Goal: Information Seeking & Learning: Check status

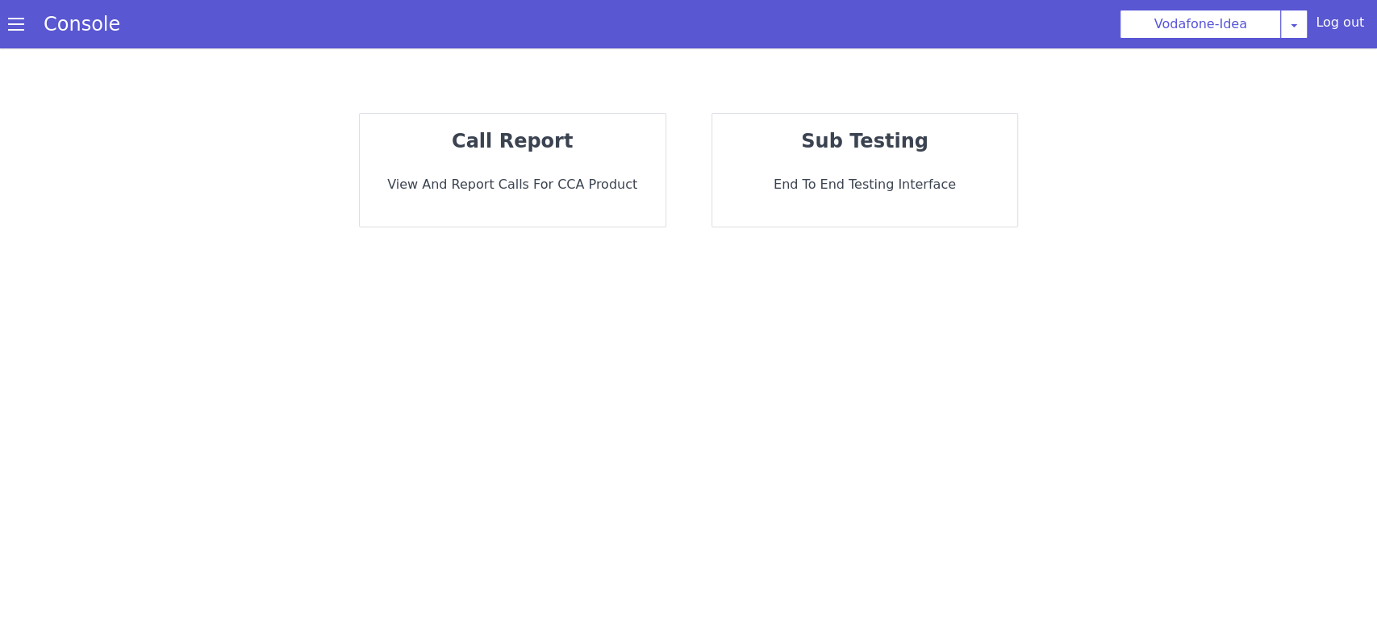
click at [491, 203] on div "call report View and report calls for CCA Product" at bounding box center [513, 170] width 306 height 113
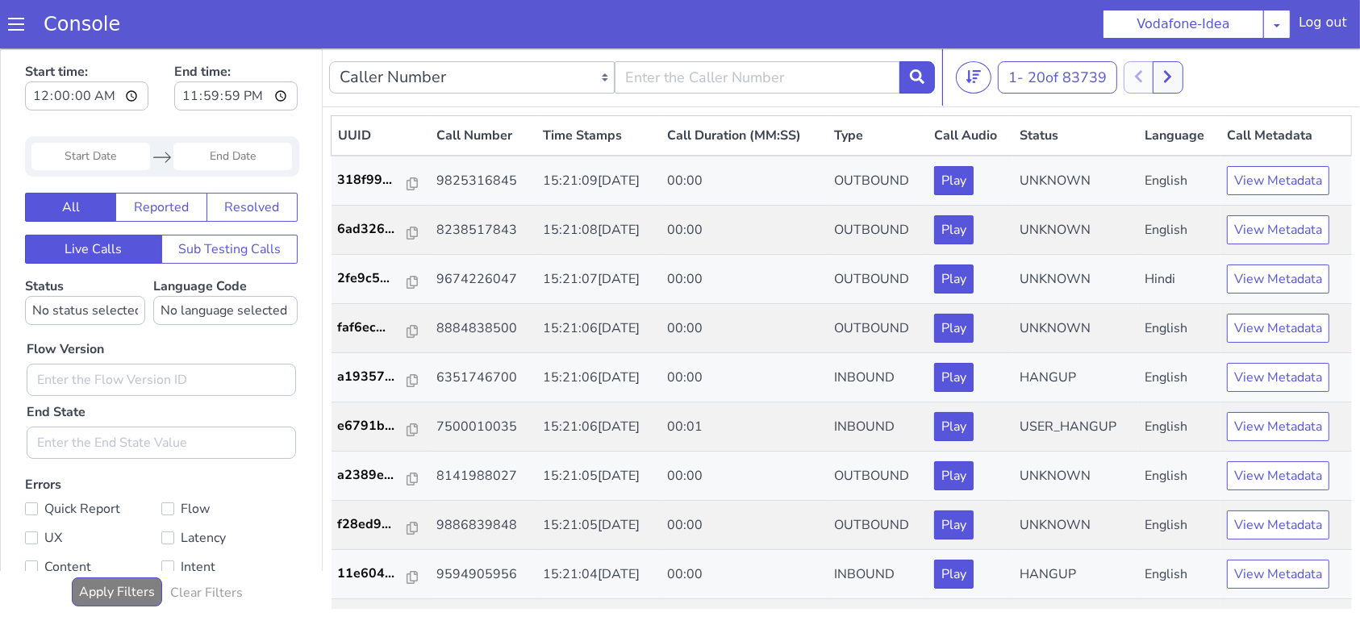
click at [92, 136] on div "Start time: 00:00:00 End time: 23:59:59 Navigate forward to interact with the c…" at bounding box center [161, 343] width 321 height 591
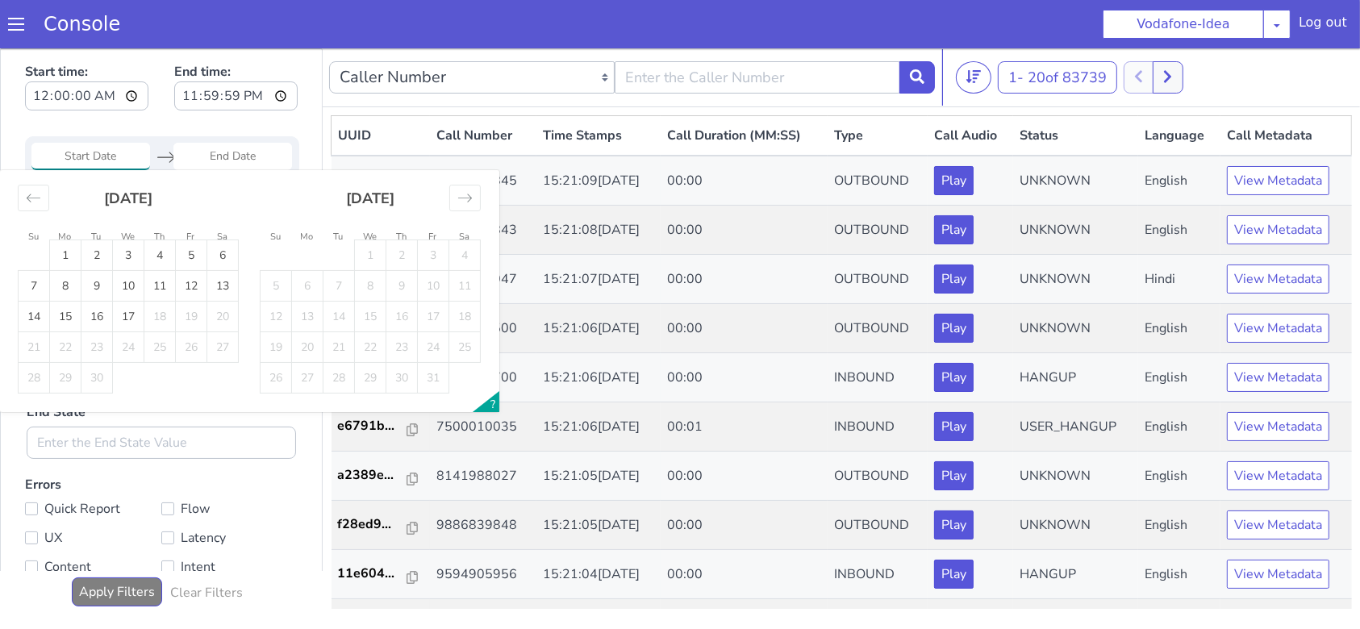
click at [90, 158] on input "Start Date" at bounding box center [90, 155] width 119 height 27
click at [137, 321] on td "17" at bounding box center [128, 316] width 31 height 31
type input "17 Sep 2025"
click at [137, 323] on td "17" at bounding box center [128, 316] width 31 height 31
type input "17 Sep 2025"
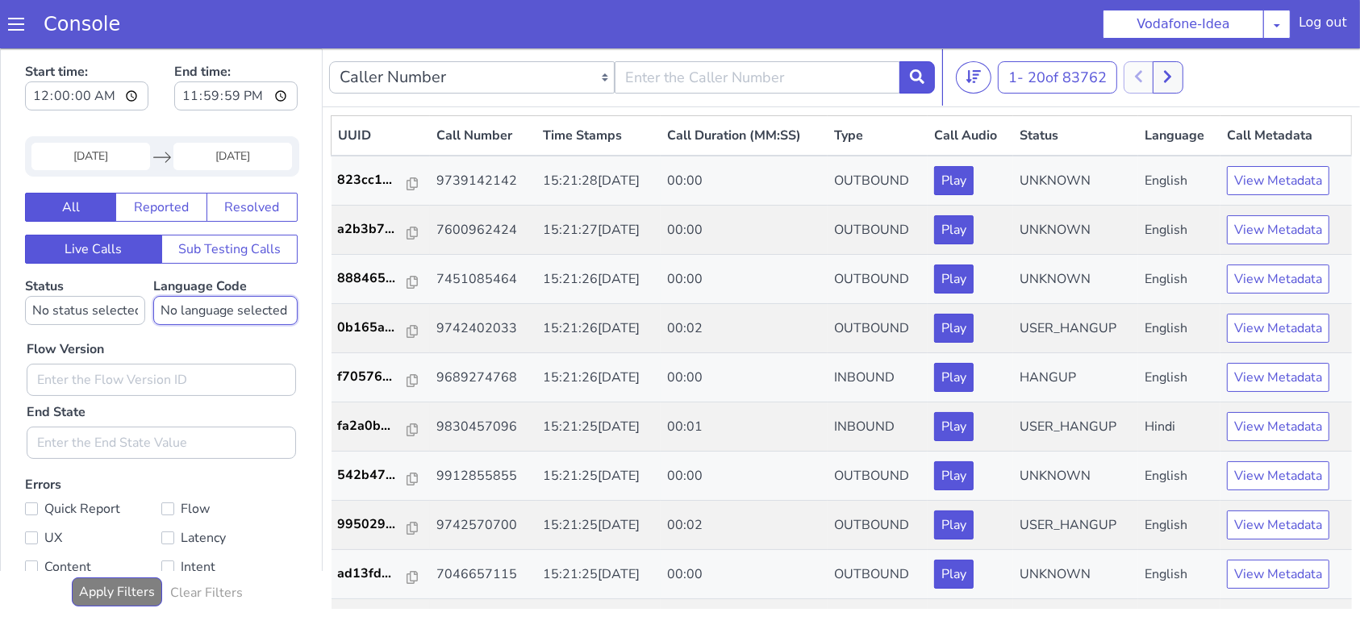
click at [181, 321] on select "No language selected Hindi English Tamil Telugu Kanada Marathi Malayalam Gujara…" at bounding box center [225, 309] width 144 height 29
select select "ta"
click at [153, 295] on select "No language selected Hindi English Tamil Telugu Kanada Marathi Malayalam Gujara…" at bounding box center [225, 309] width 144 height 29
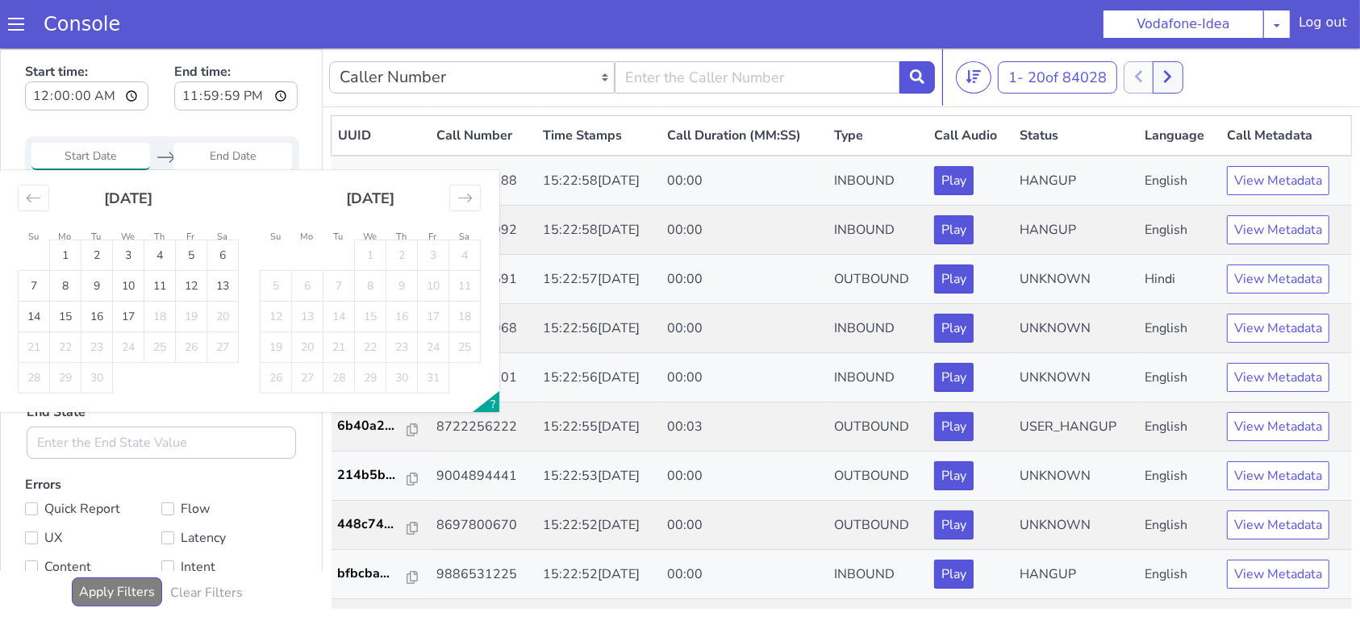
type input "17 Sep 2025"
click at [142, 294] on td "17" at bounding box center [135, 297] width 31 height 31
type input "17 Sep 2025"
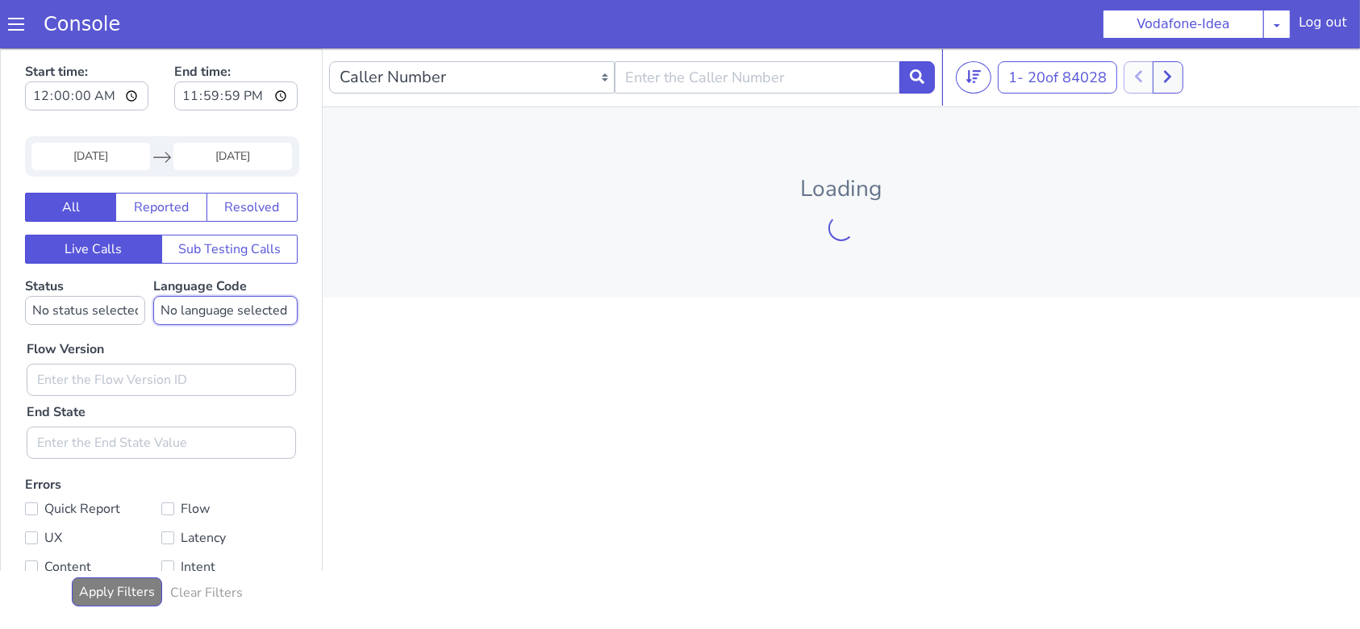
click at [390, 25] on select "No language selected Hindi English Tamil Telugu Kanada Marathi Malayalam Gujara…" at bounding box center [429, 23] width 144 height 29
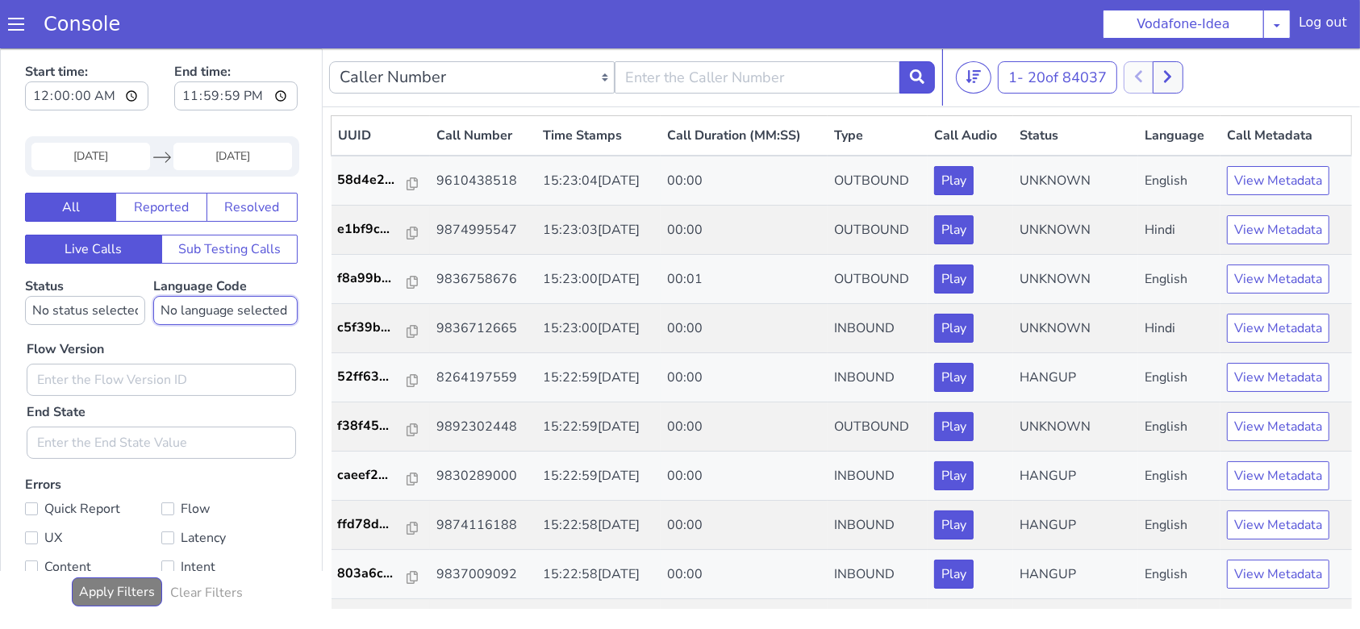
select select "ta"
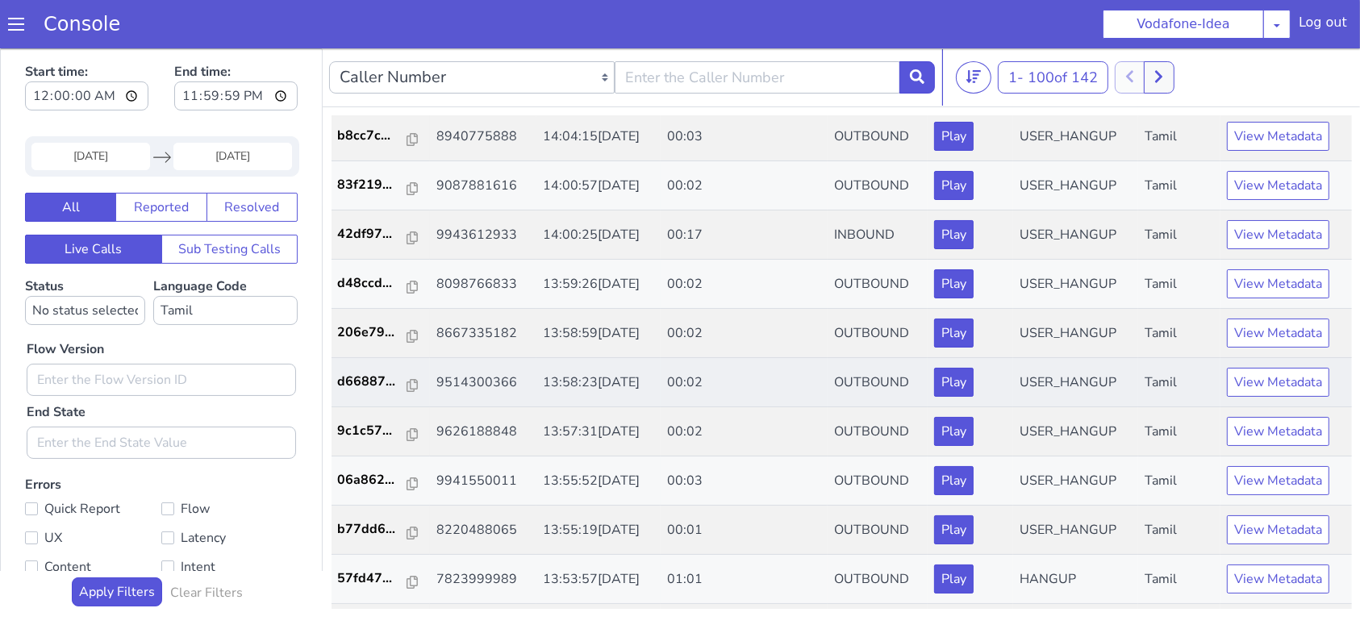
scroll to position [2796, 0]
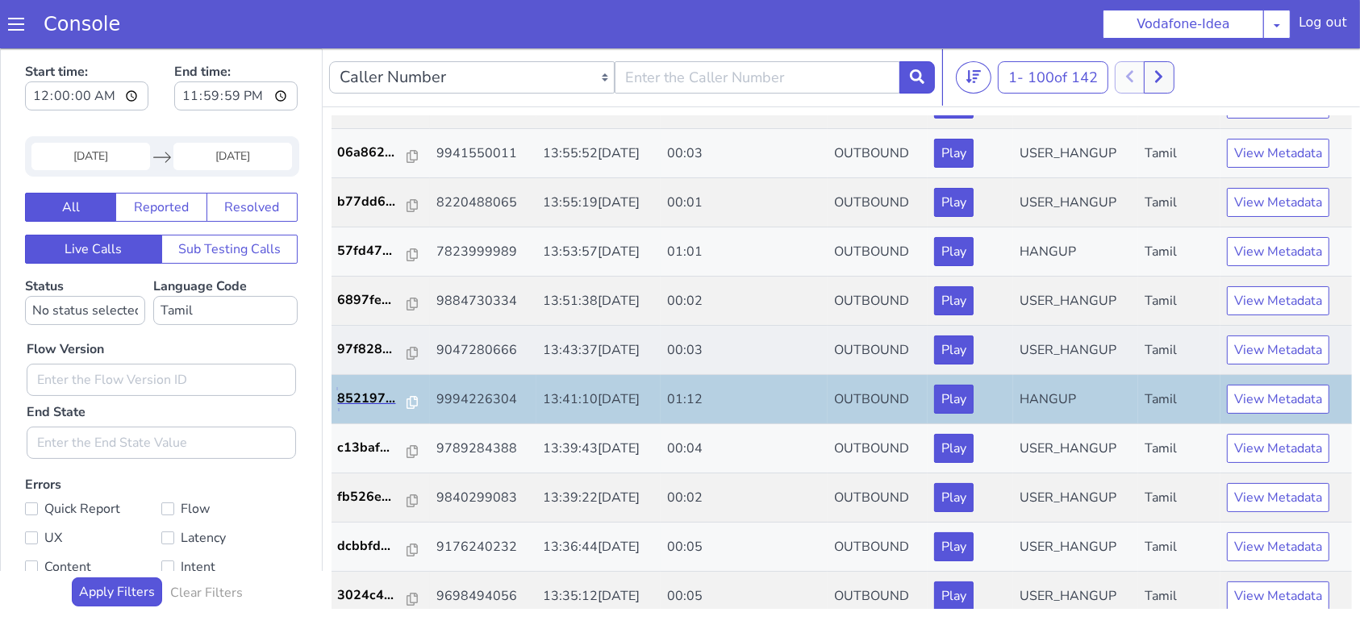
scroll to position [2582, 0]
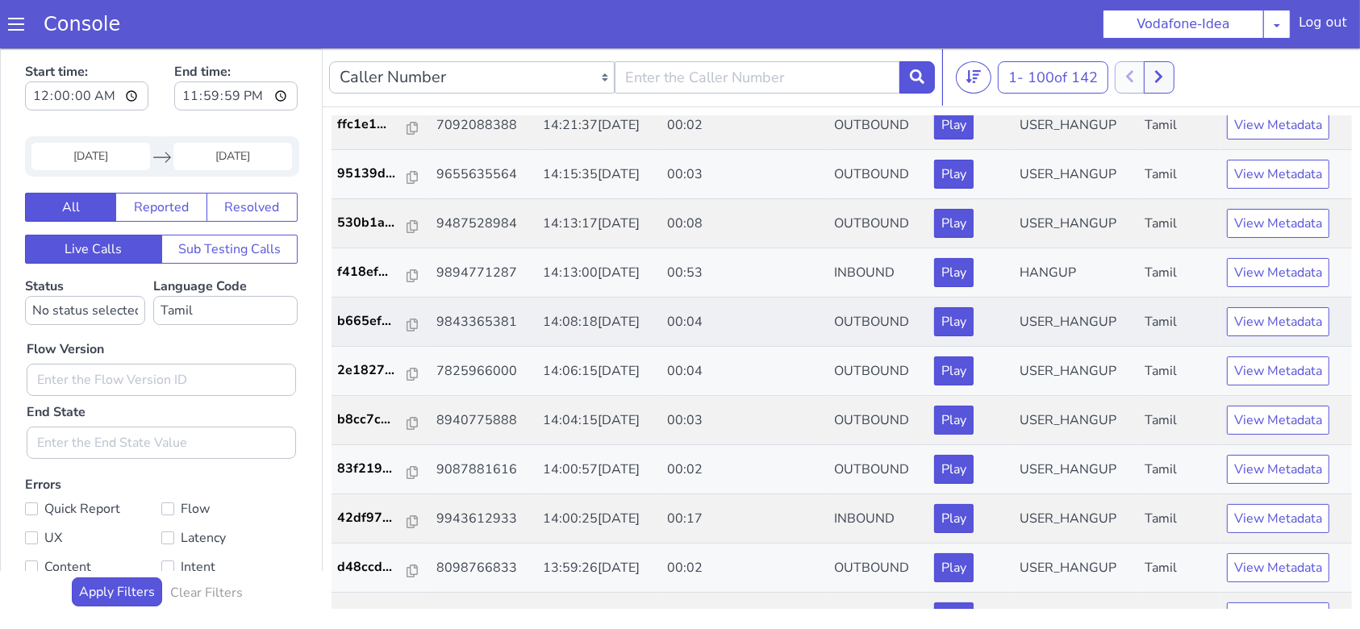
scroll to position [1936, 0]
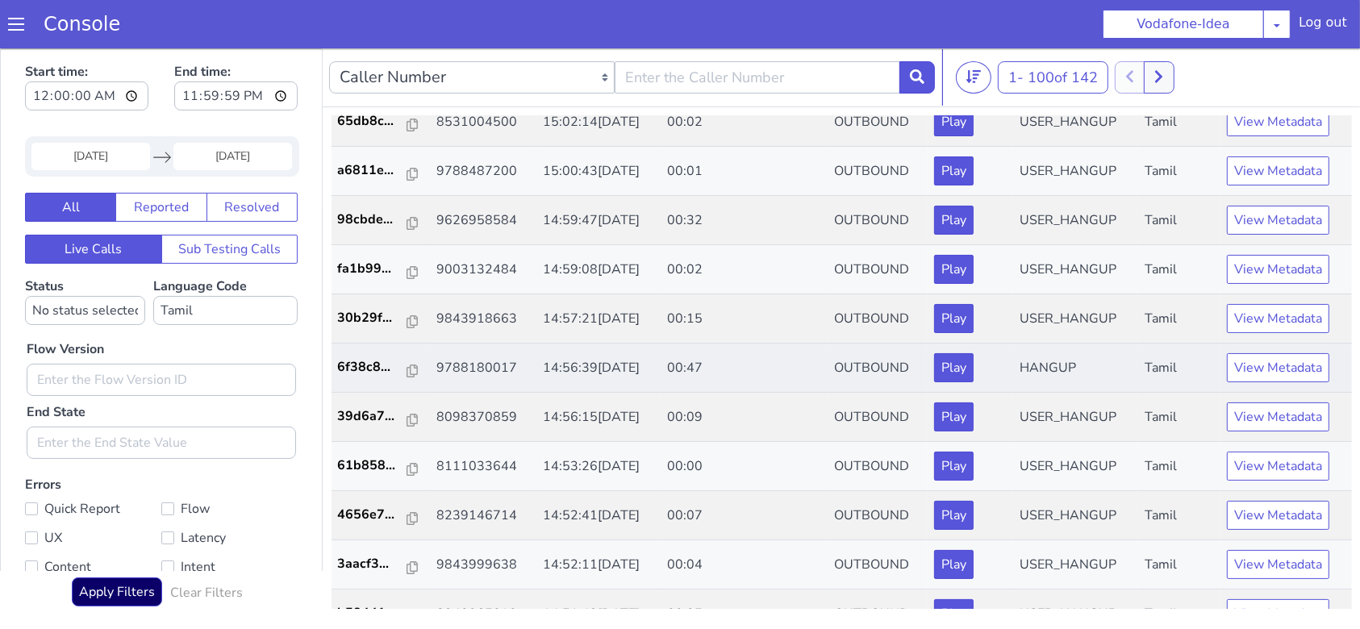
scroll to position [215, 0]
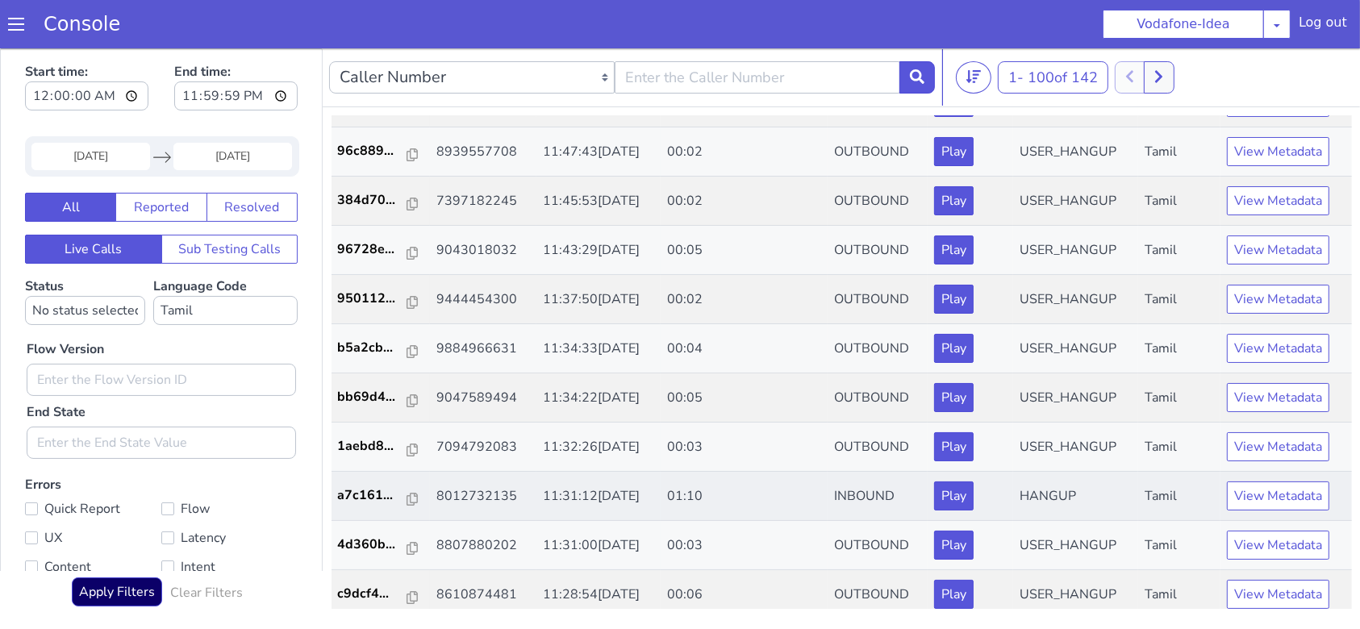
scroll to position [5, 0]
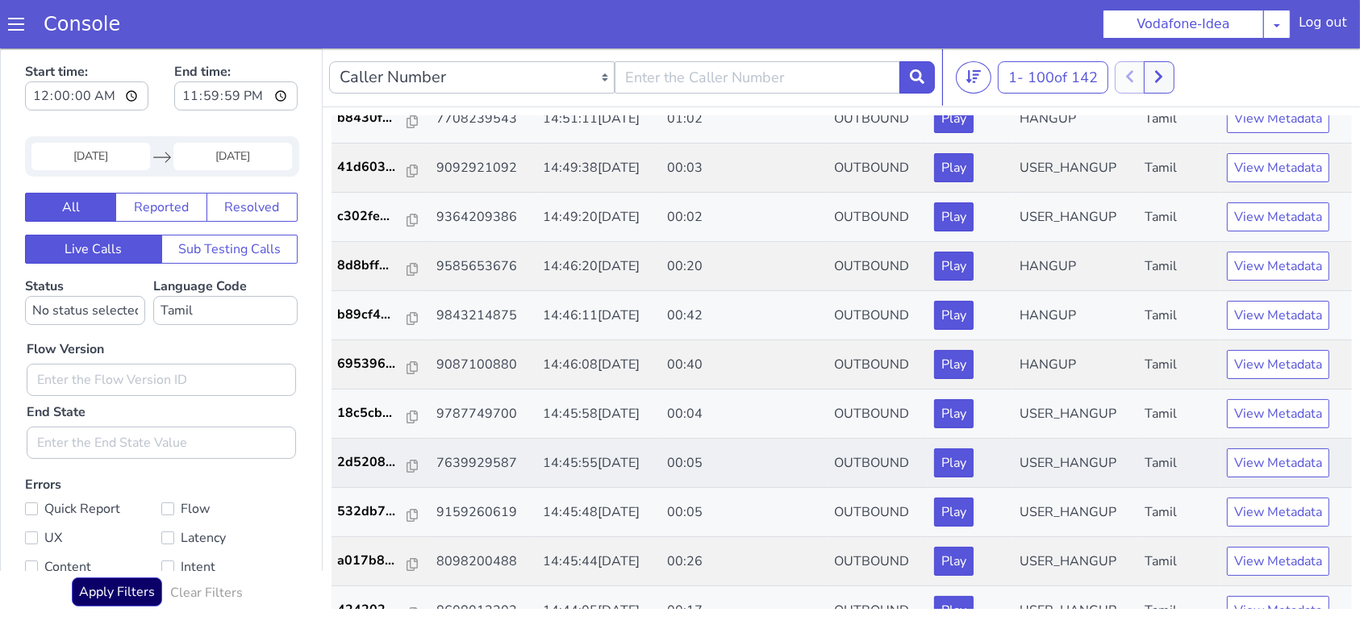
scroll to position [800, 0]
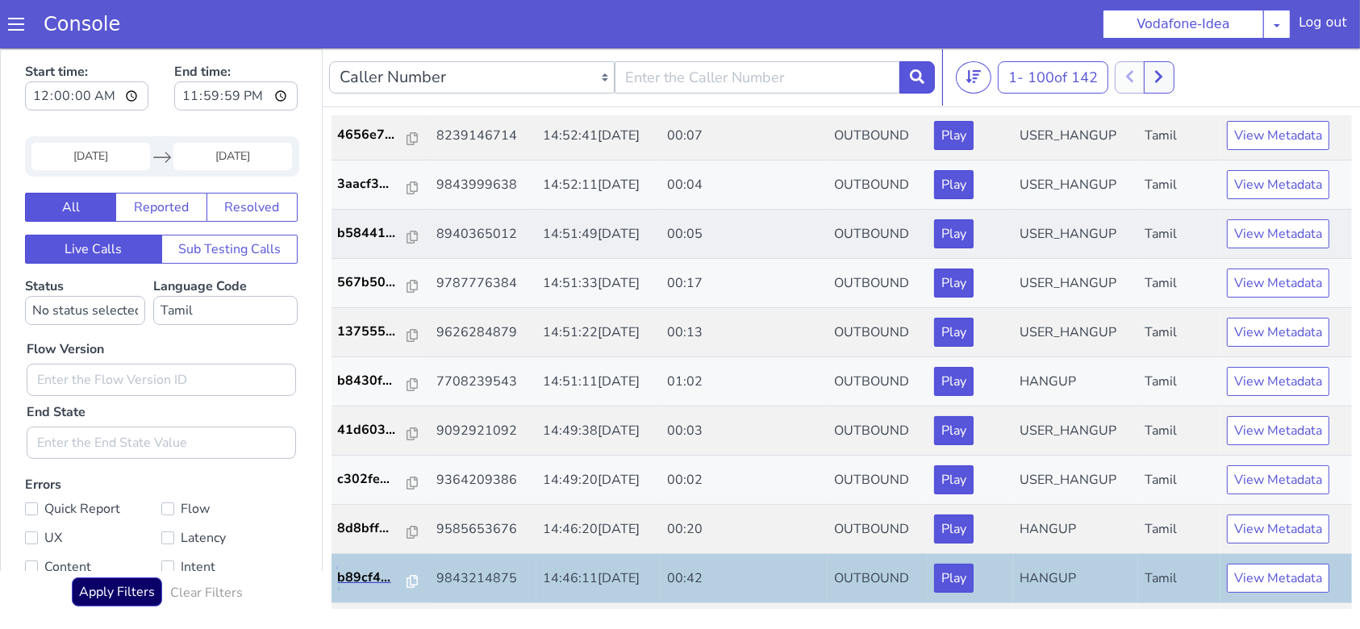
scroll to position [586, 0]
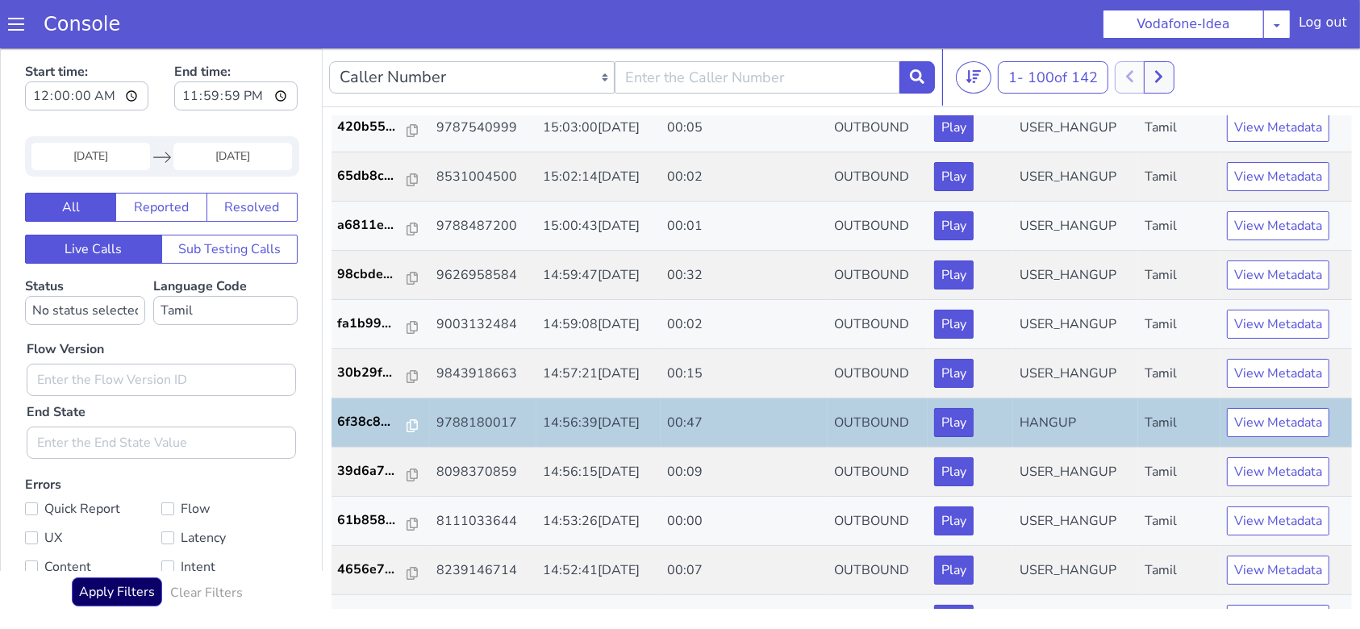
scroll to position [0, 0]
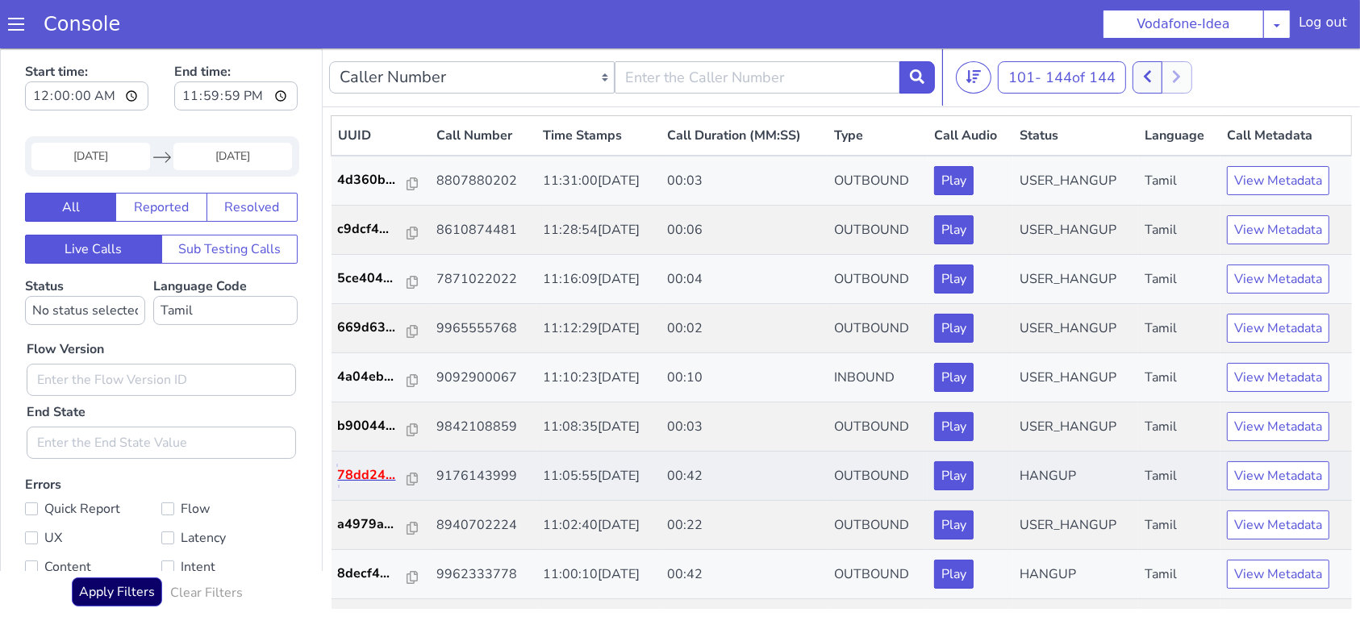
click at [922, 22] on p "78dd24..." at bounding box center [913, 24] width 70 height 19
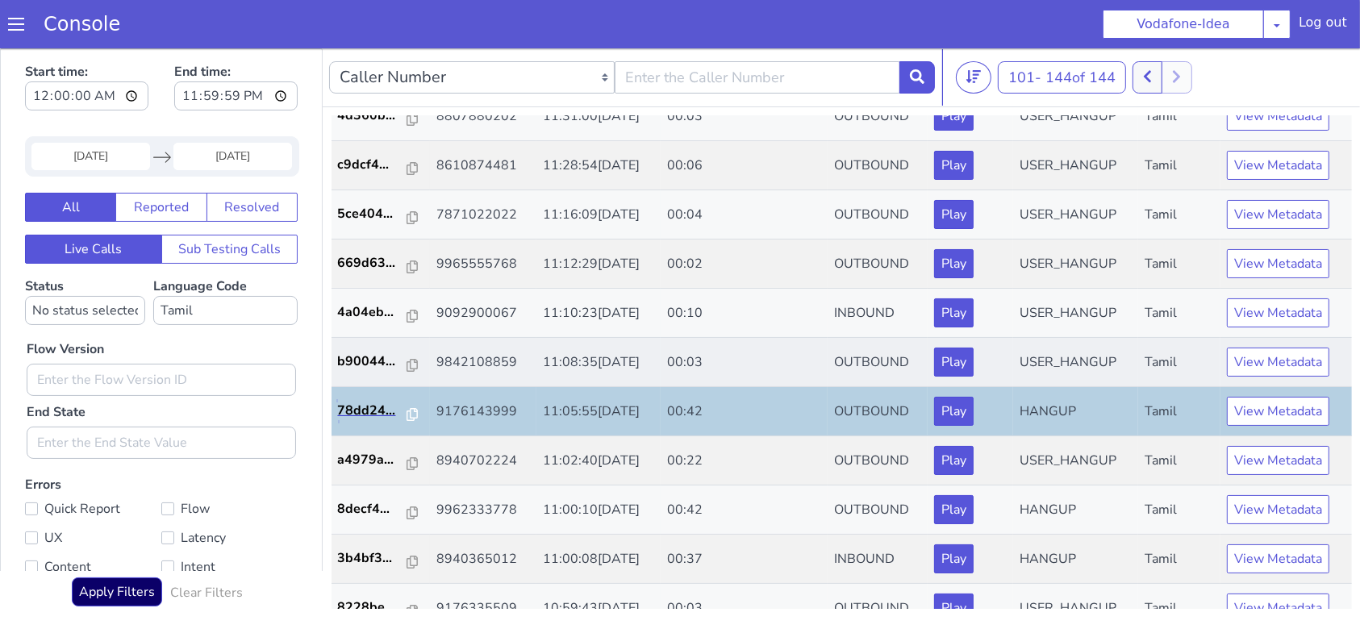
scroll to position [107, 0]
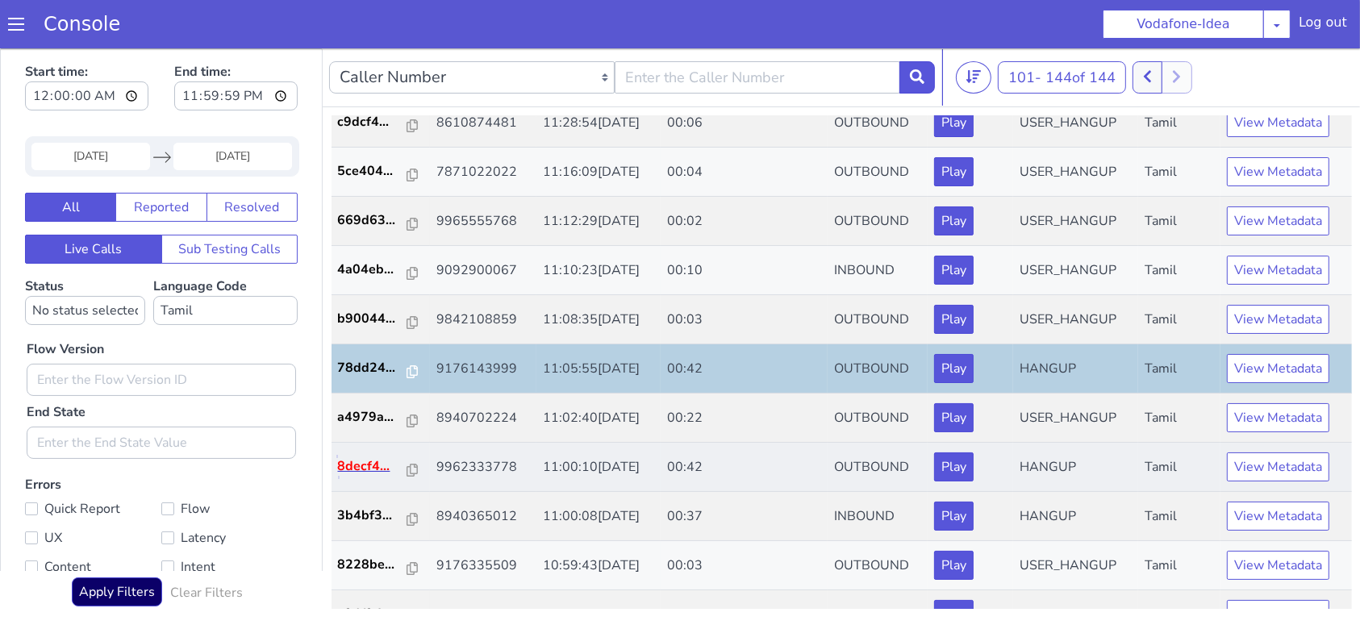
click at [981, 6] on p "8decf4..." at bounding box center [1002, 4] width 70 height 19
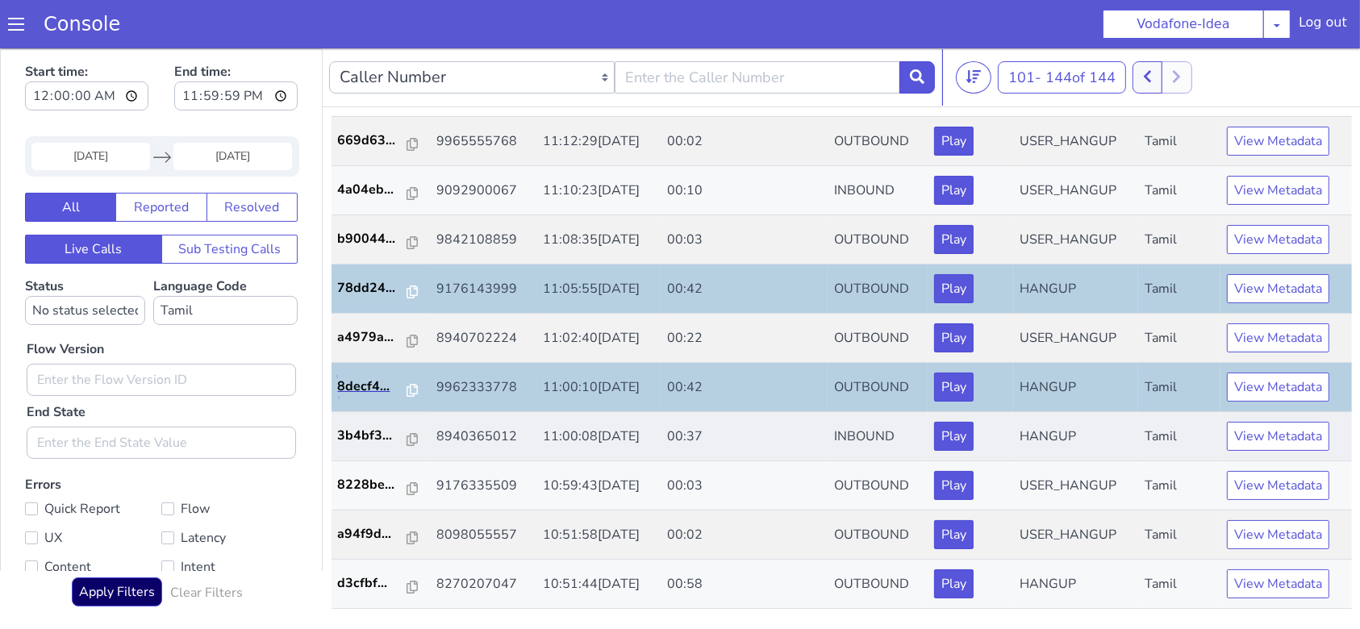
scroll to position [323, 0]
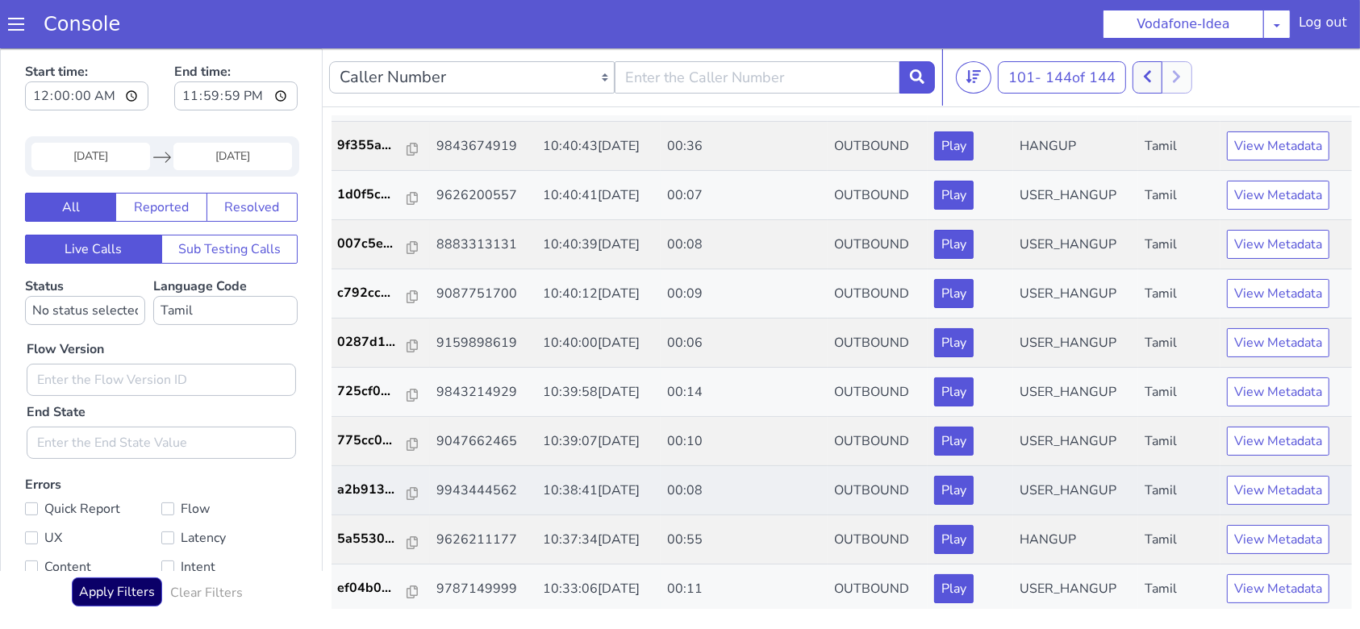
scroll to position [1075, 0]
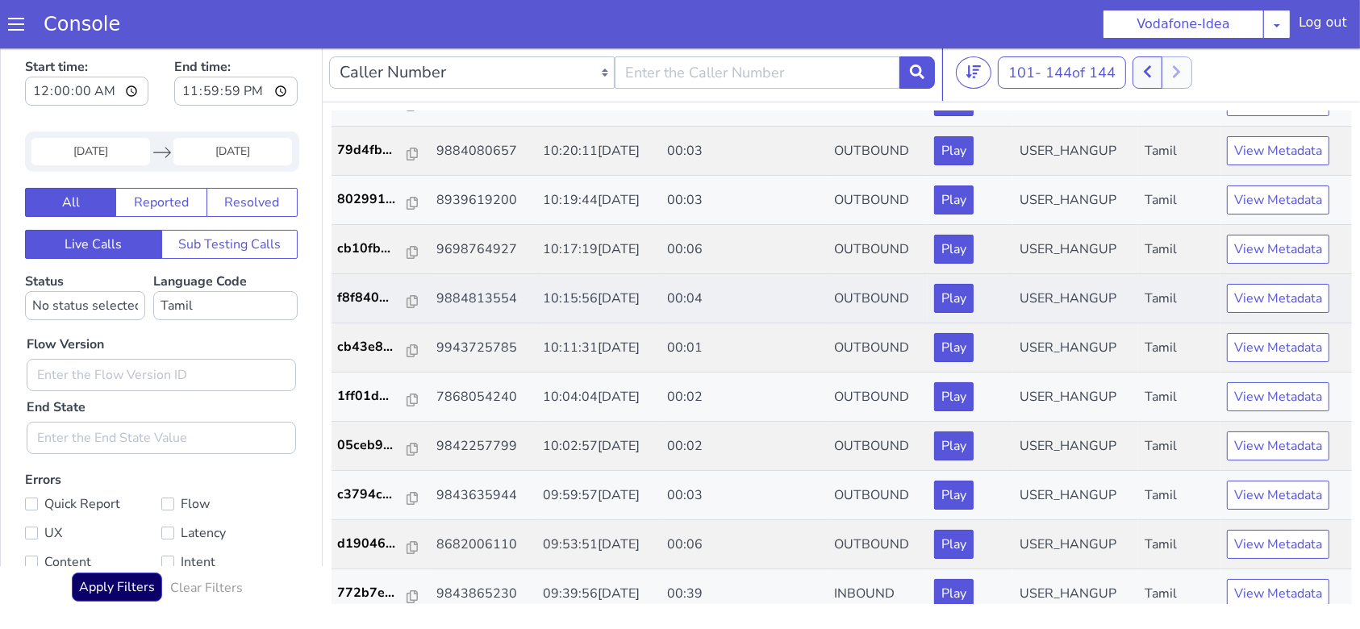
scroll to position [1707, 0]
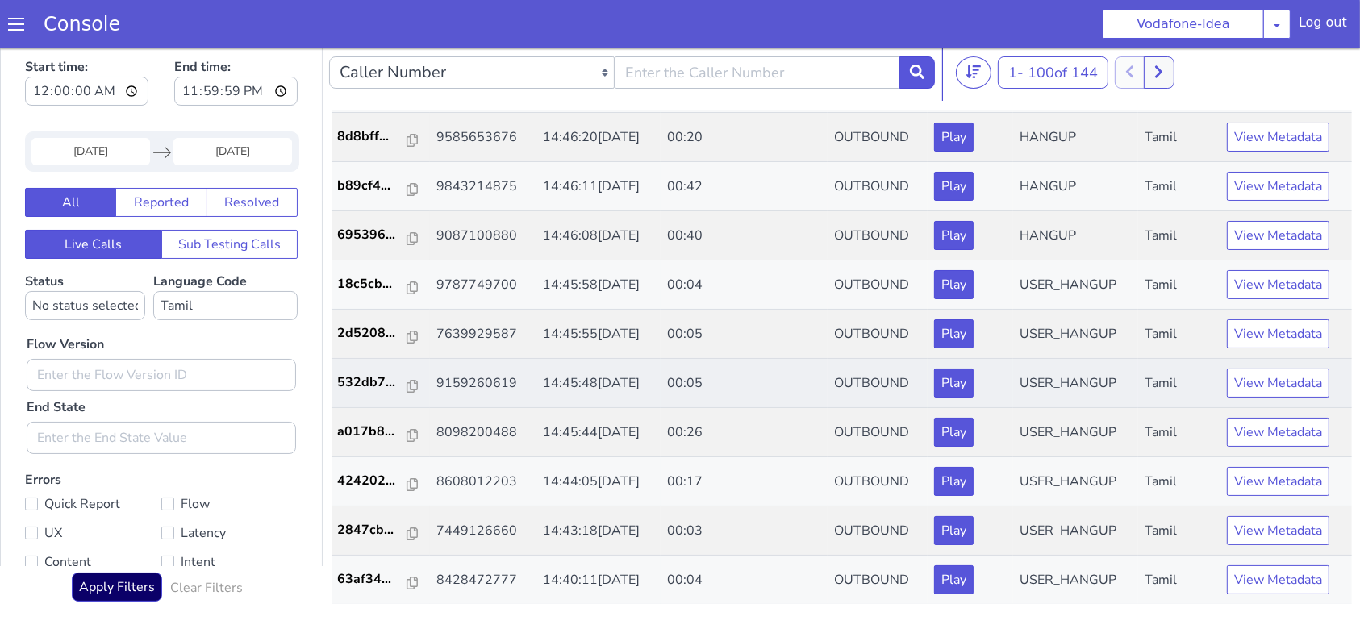
scroll to position [1075, 0]
